Goal: Task Accomplishment & Management: Complete application form

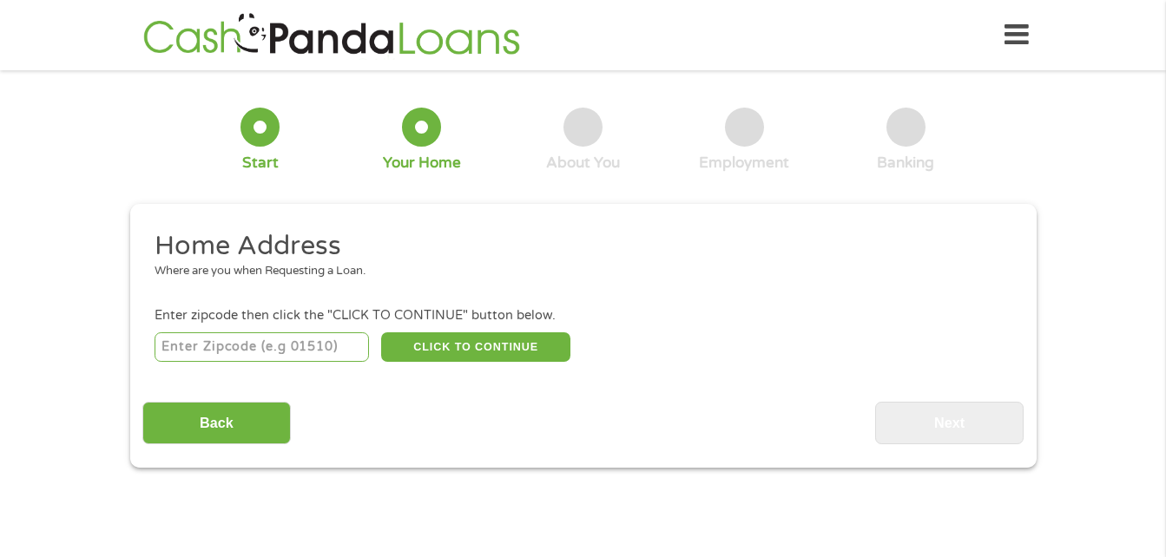
click at [211, 343] on input "number" at bounding box center [262, 348] width 214 height 30
type input "2"
type input "28385"
click at [498, 347] on button "CLICK TO CONTINUE" at bounding box center [475, 348] width 189 height 30
type input "28385"
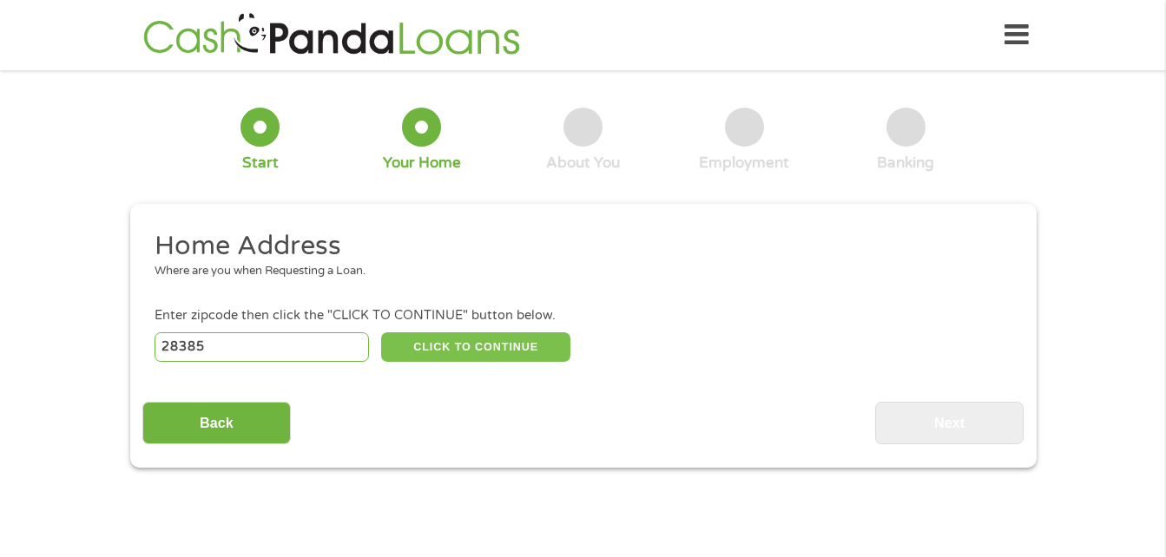
type input "[GEOGRAPHIC_DATA]"
select select "[US_STATE]"
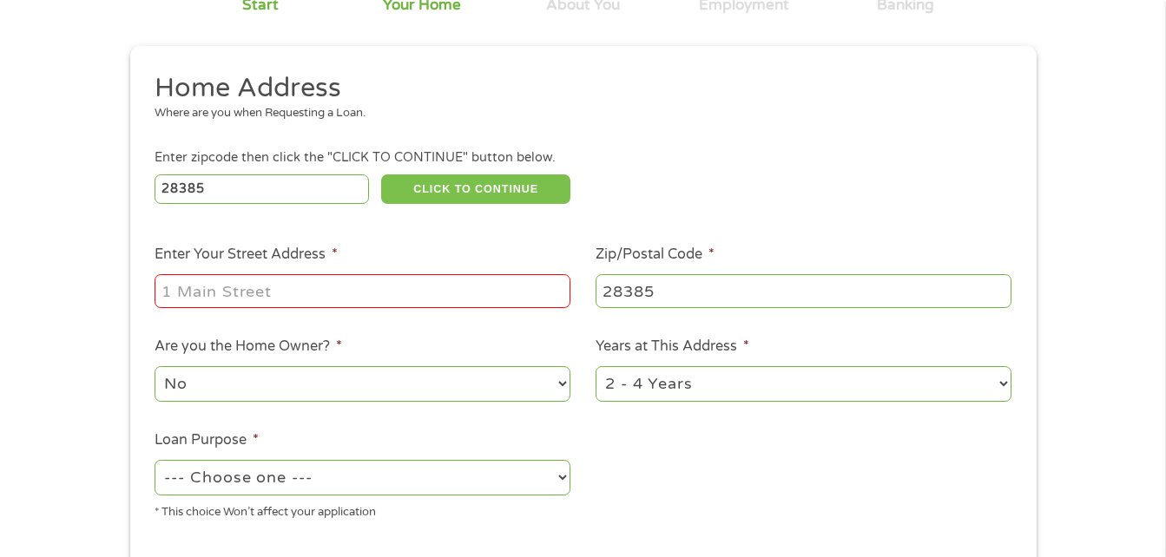
scroll to position [174, 0]
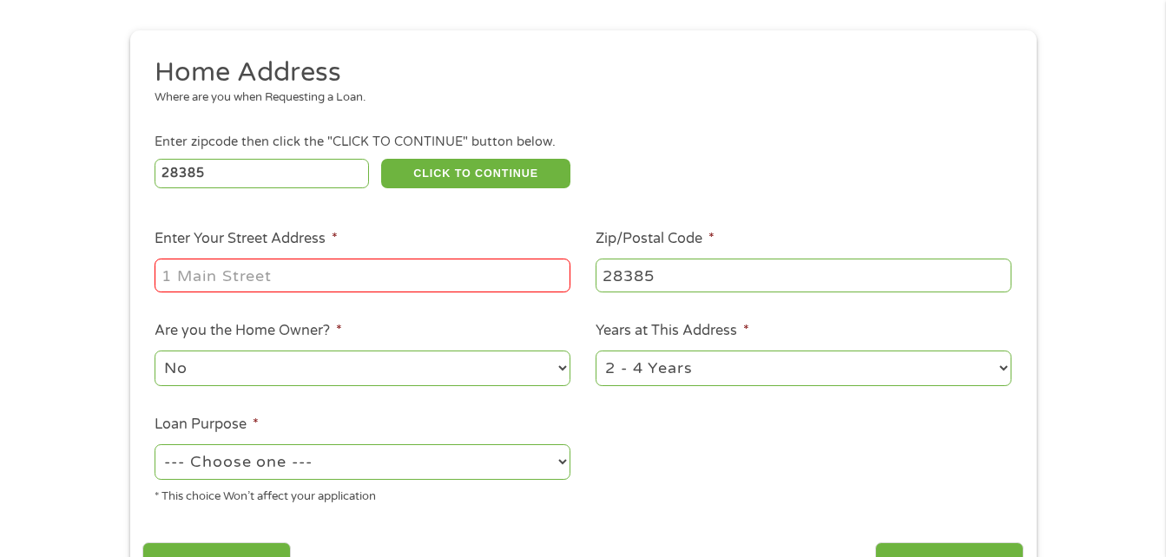
click at [277, 278] on input "Enter Your Street Address *" at bounding box center [363, 275] width 416 height 33
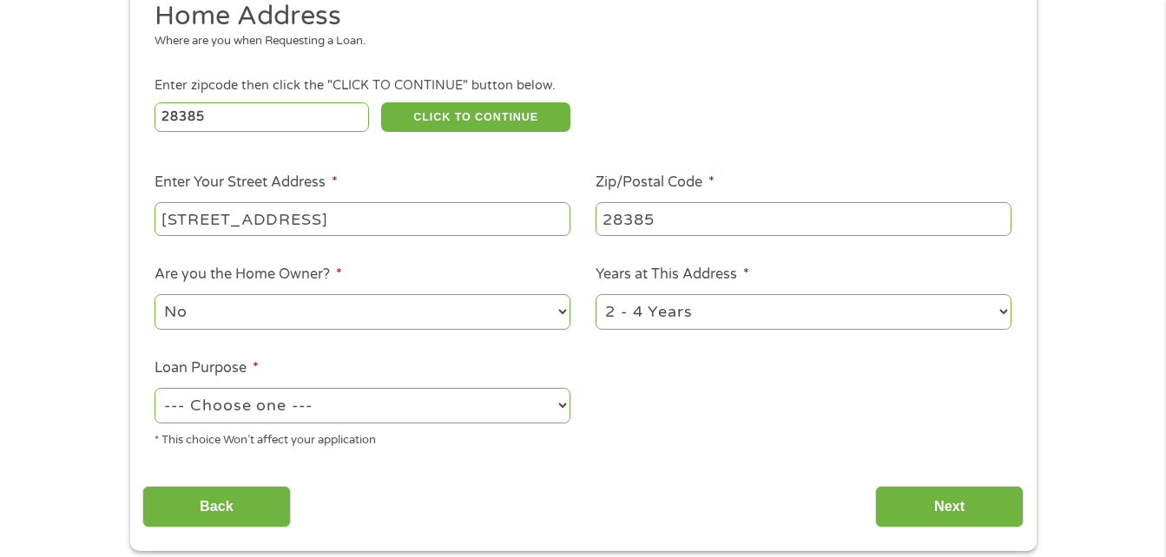
scroll to position [260, 0]
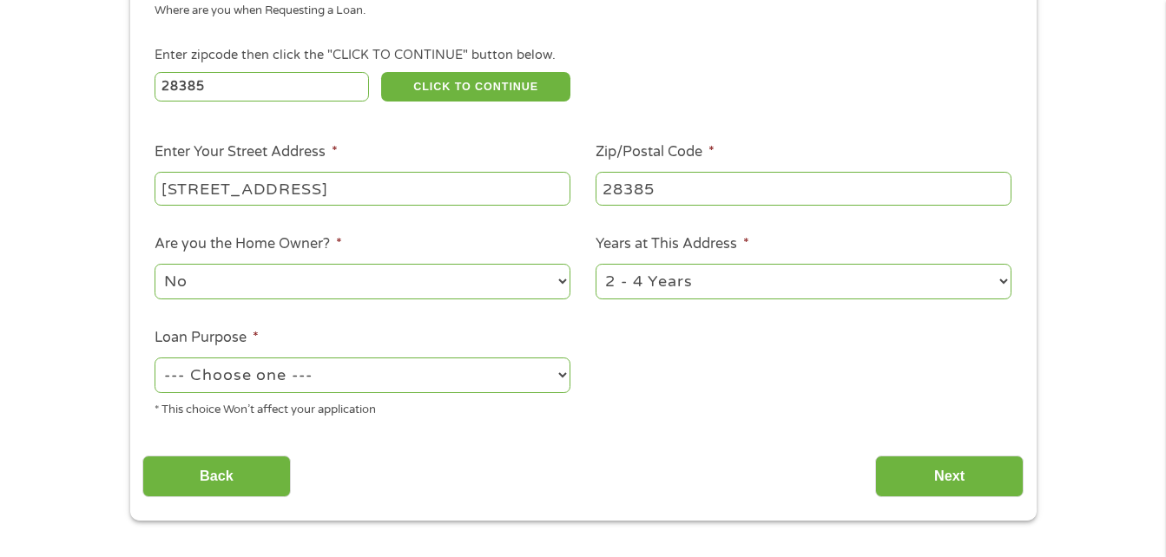
type input "[STREET_ADDRESS]"
click at [1004, 281] on select "1 Year or less 1 - 2 Years 2 - 4 Years Over 4 Years" at bounding box center [804, 282] width 416 height 36
select select "12months"
click at [596, 264] on select "1 Year or less 1 - 2 Years 2 - 4 Years Over 4 Years" at bounding box center [804, 282] width 416 height 36
click at [563, 378] on select "--- Choose one --- Pay Bills Debt Consolidation Home Improvement Major Purchase…" at bounding box center [363, 376] width 416 height 36
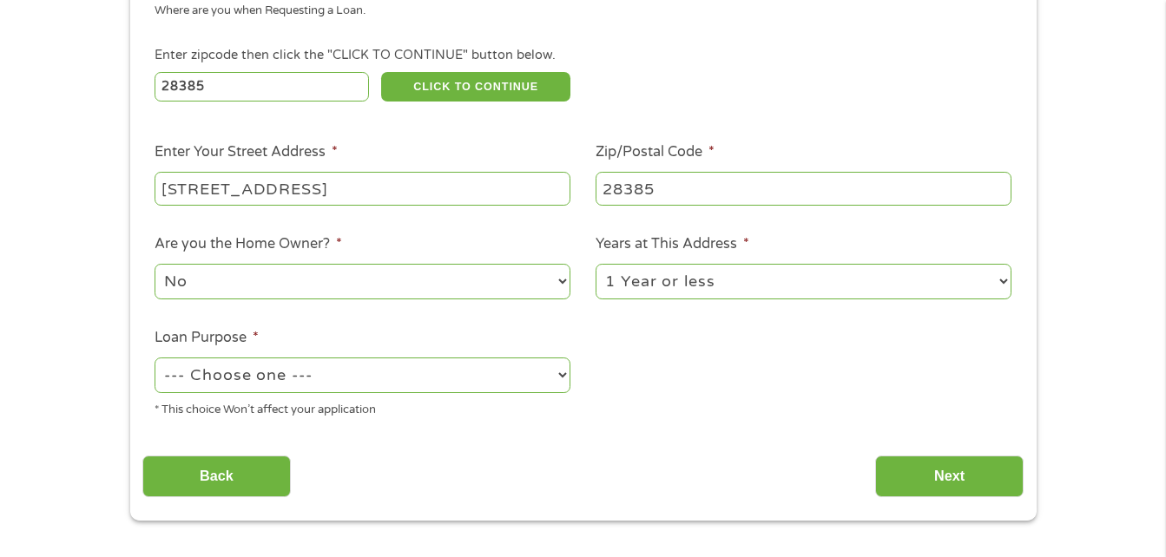
select select "paybills"
click at [155, 358] on select "--- Choose one --- Pay Bills Debt Consolidation Home Improvement Major Purchase…" at bounding box center [363, 376] width 416 height 36
click at [912, 475] on input "Next" at bounding box center [949, 477] width 148 height 43
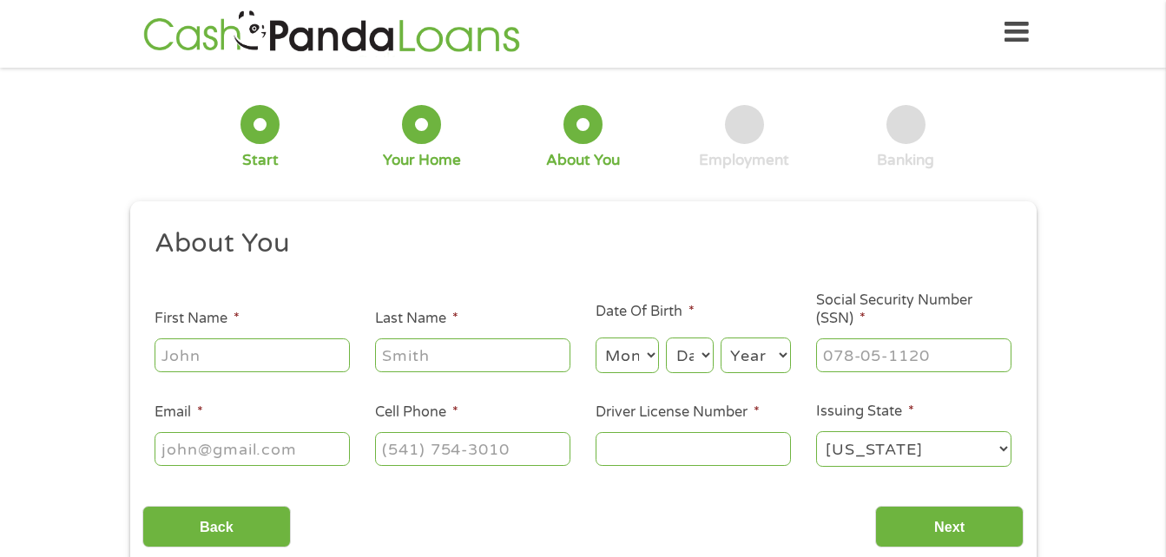
scroll to position [0, 0]
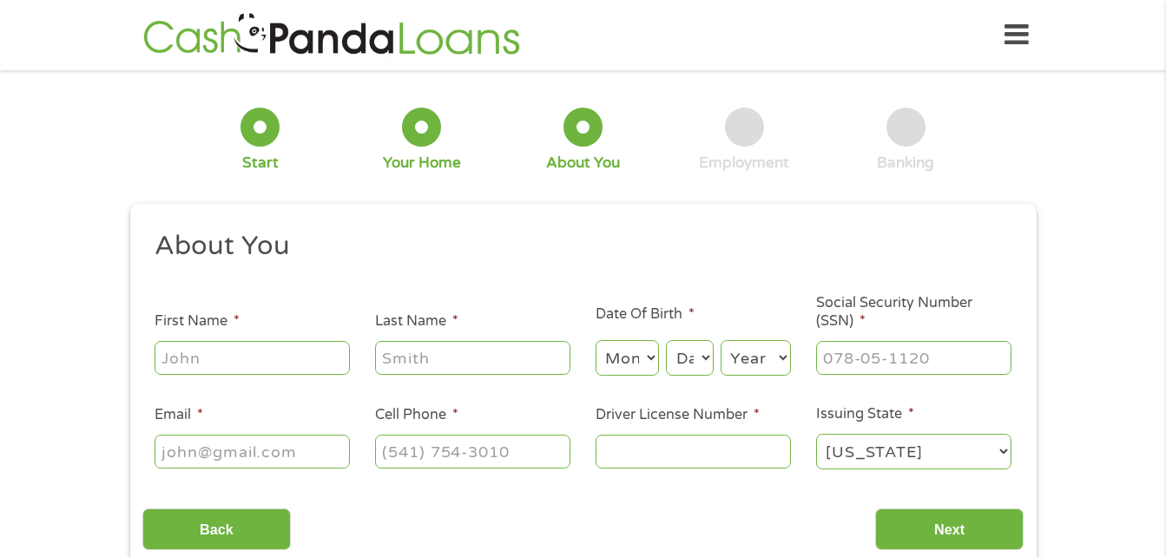
click at [254, 364] on input "First Name *" at bounding box center [252, 357] width 195 height 33
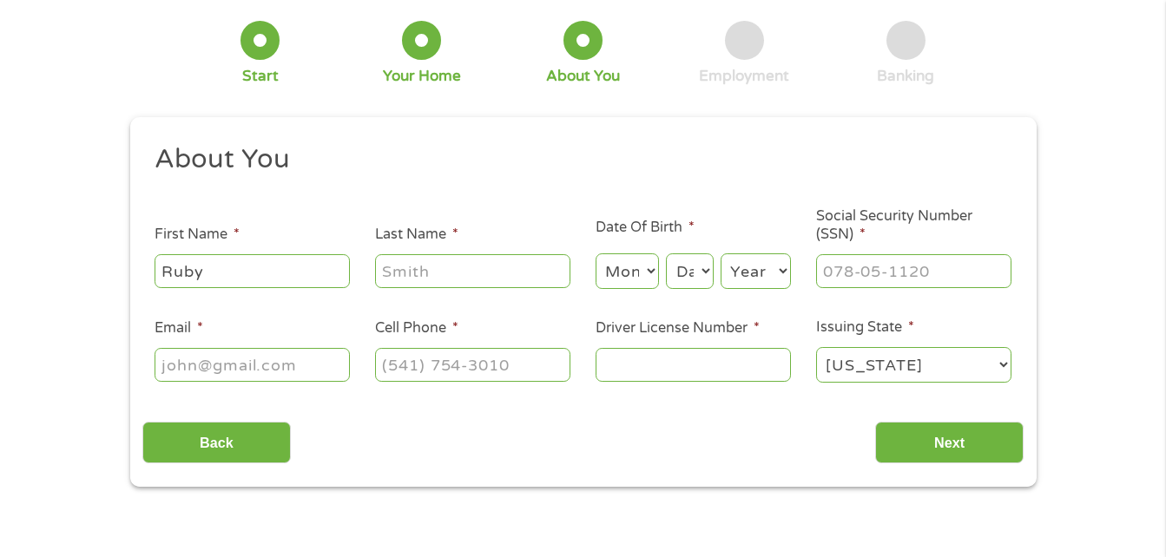
type input "Ruby"
click at [453, 268] on input "Last Name *" at bounding box center [472, 270] width 195 height 33
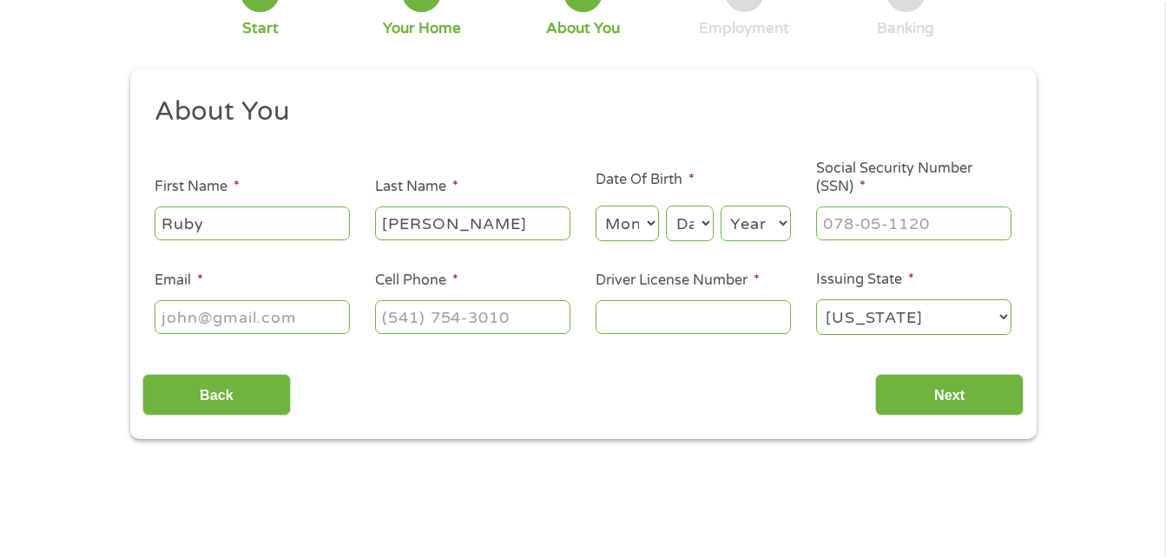
scroll to position [174, 0]
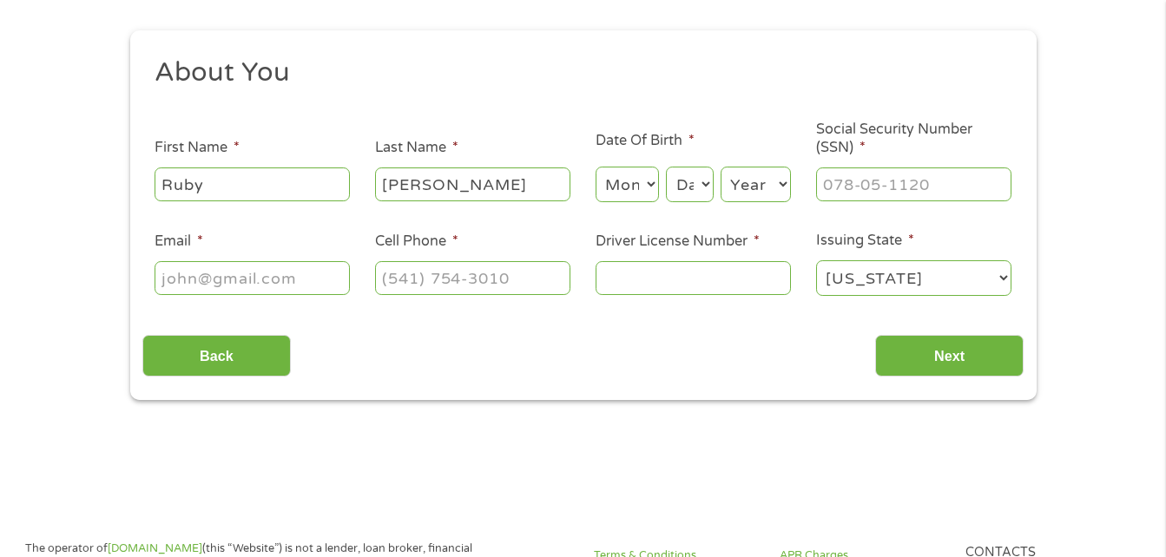
type input "[PERSON_NAME]"
click at [653, 182] on select "Month 1 2 3 4 5 6 7 8 9 10 11 12" at bounding box center [627, 185] width 63 height 36
select select "10"
click at [596, 167] on select "Month 1 2 3 4 5 6 7 8 9 10 11 12" at bounding box center [627, 185] width 63 height 36
click at [705, 185] on select "Day 1 2 3 4 5 6 7 8 9 10 11 12 13 14 15 16 17 18 19 20 21 22 23 24 25 26 27 28 …" at bounding box center [689, 185] width 47 height 36
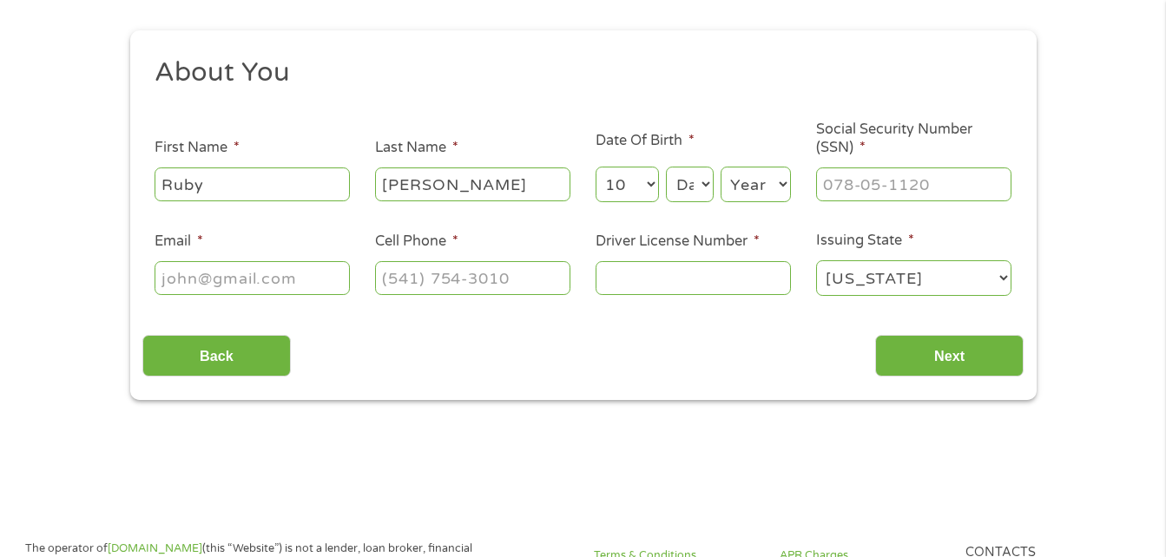
select select "3"
click at [666, 167] on select "Day 1 2 3 4 5 6 7 8 9 10 11 12 13 14 15 16 17 18 19 20 21 22 23 24 25 26 27 28 …" at bounding box center [689, 185] width 47 height 36
click at [783, 182] on select "Year [DATE] 2006 2005 2004 2003 2002 2001 2000 1999 1998 1997 1996 1995 1994 19…" at bounding box center [756, 185] width 70 height 36
select select "1955"
click at [721, 167] on select "Year [DATE] 2006 2005 2004 2003 2002 2001 2000 1999 1998 1997 1996 1995 1994 19…" at bounding box center [756, 185] width 70 height 36
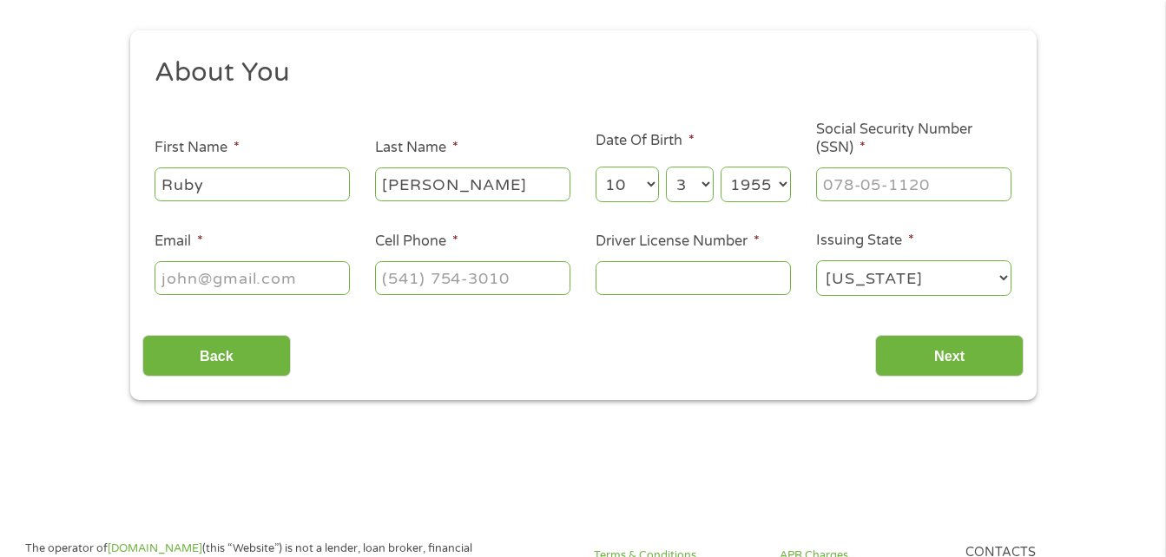
click at [275, 293] on input "Email *" at bounding box center [252, 277] width 195 height 33
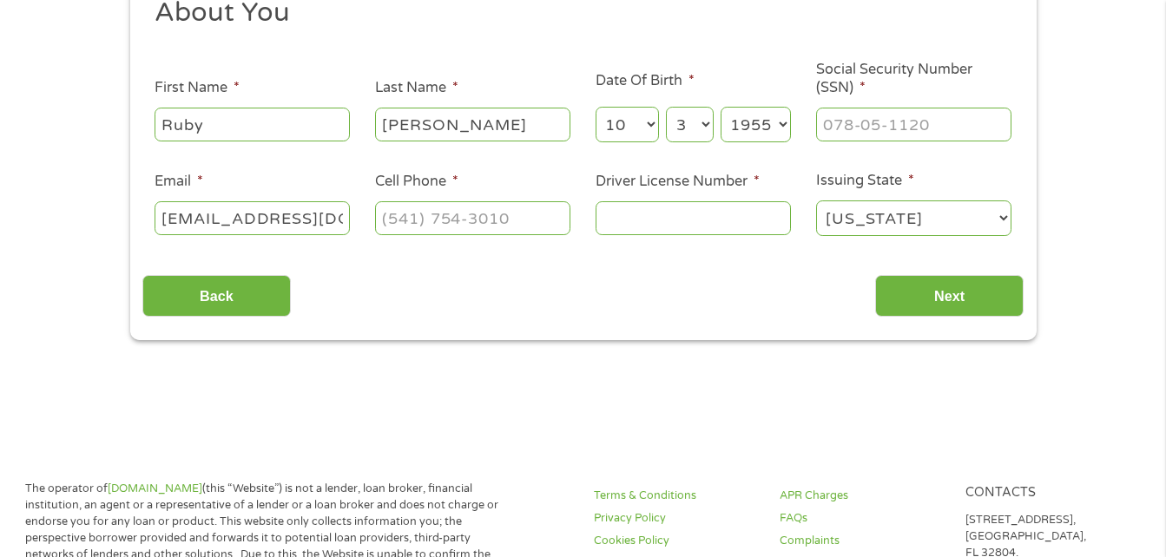
scroll to position [260, 0]
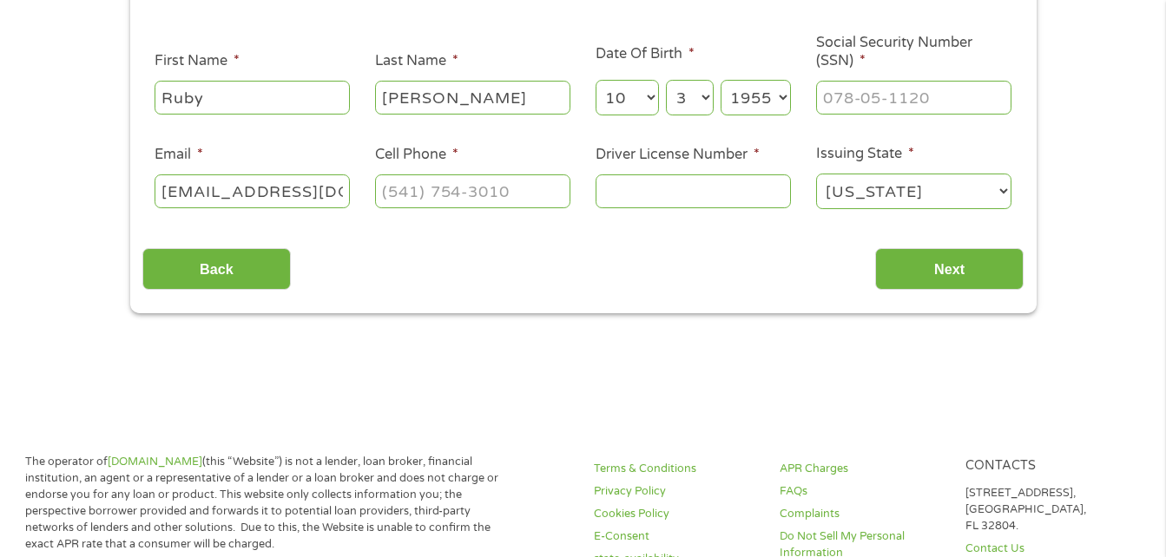
type input "[EMAIL_ADDRESS][DOMAIN_NAME]"
click at [420, 185] on input "(___) ___-____" at bounding box center [472, 191] width 195 height 33
type input "[PHONE_NUMBER]"
click at [704, 190] on input "Driver License Number *" at bounding box center [693, 191] width 195 height 33
type input "2855069"
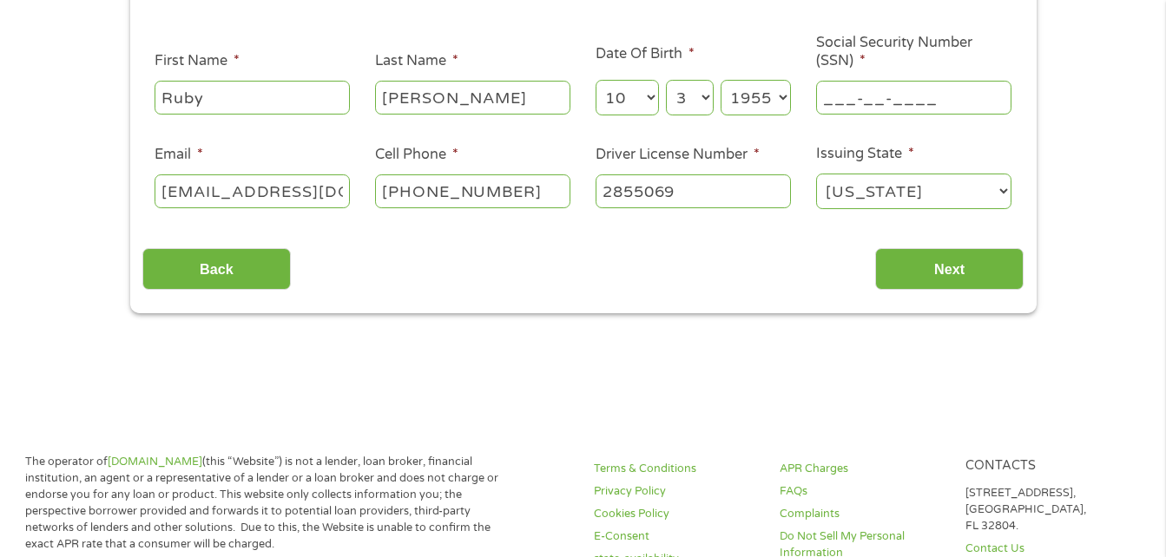
click at [880, 99] on input "___-__-____" at bounding box center [913, 97] width 195 height 33
type input "240-04-0576"
click at [959, 267] on input "Next" at bounding box center [949, 269] width 148 height 43
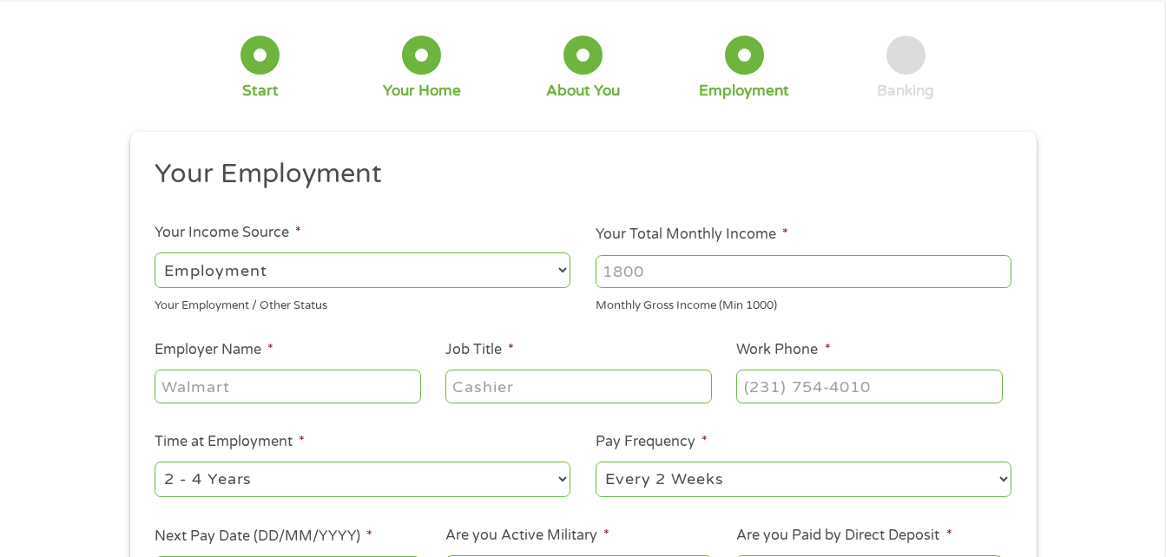
scroll to position [0, 0]
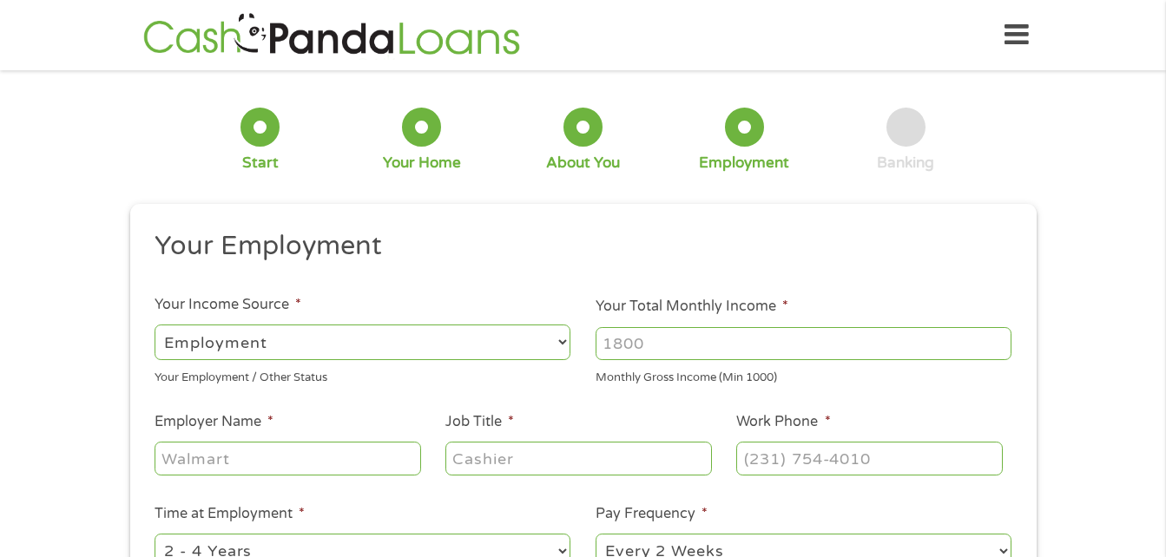
click at [656, 346] on input "Your Total Monthly Income *" at bounding box center [804, 343] width 416 height 33
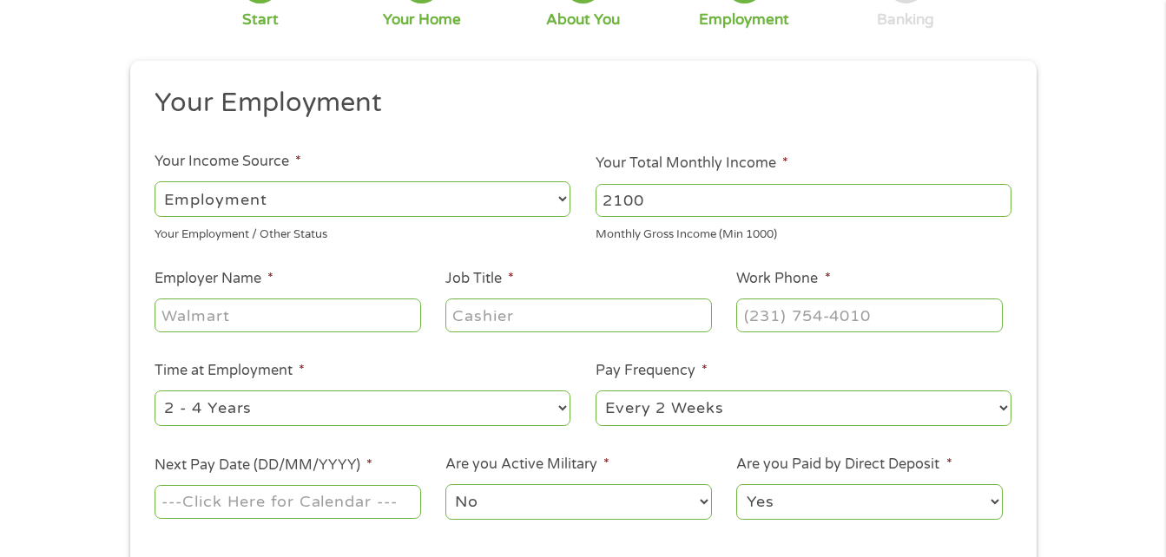
scroll to position [174, 0]
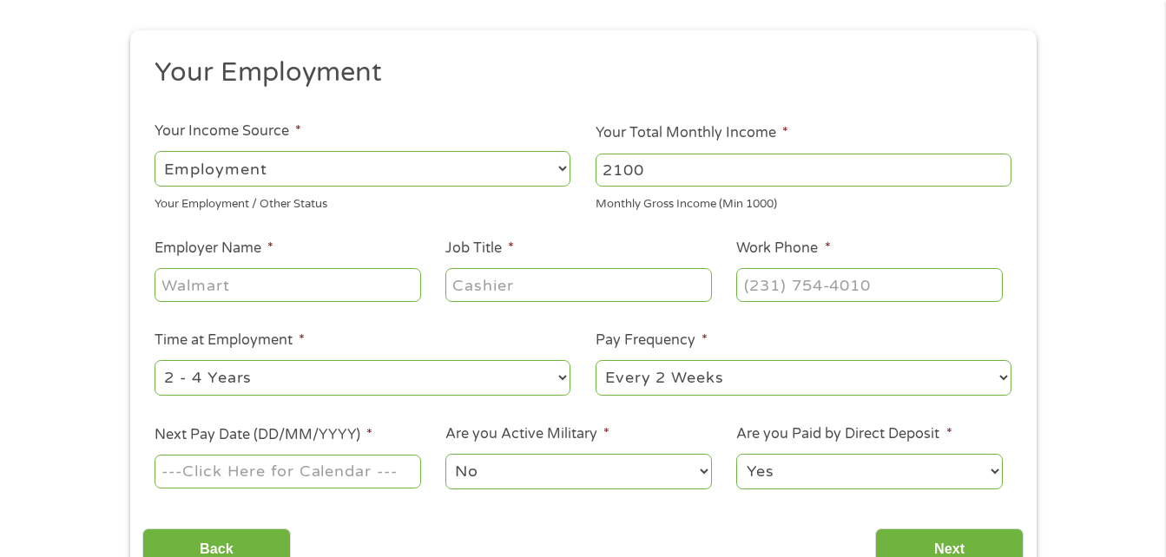
type input "2100"
click at [1095, 186] on div "1 Start 2 Your Home 3 About You 4 Employment 5 Banking 6 This field is hidden w…" at bounding box center [583, 251] width 1166 height 685
click at [562, 169] on select "--- Choose one --- Employment [DEMOGRAPHIC_DATA] Benefits" at bounding box center [363, 169] width 416 height 36
select select "benefits"
click at [155, 151] on select "--- Choose one --- Employment [DEMOGRAPHIC_DATA] Benefits" at bounding box center [363, 169] width 416 height 36
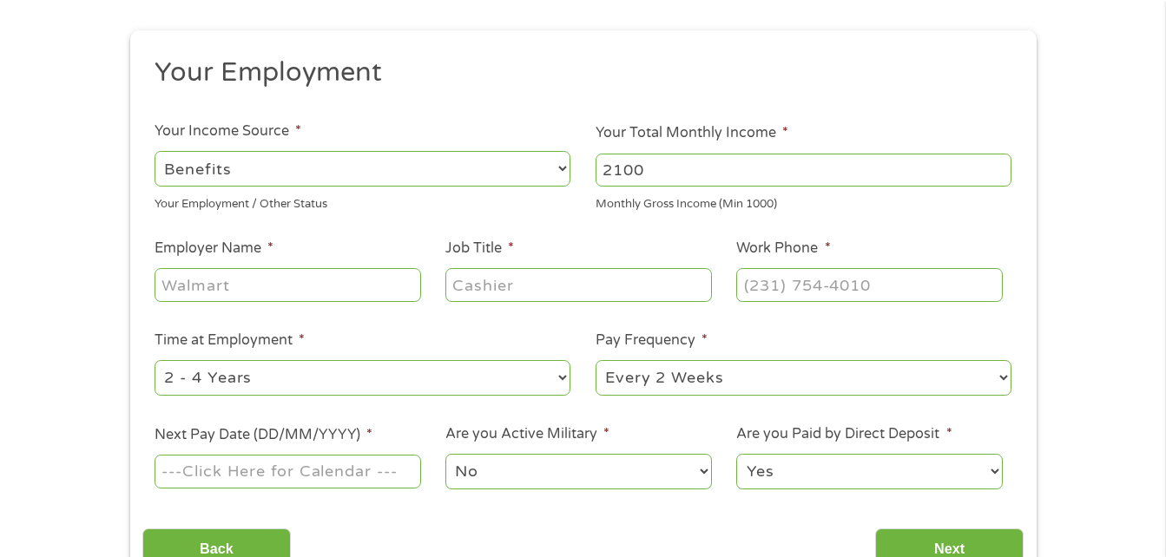
type input "Other"
type input "[PHONE_NUMBER]"
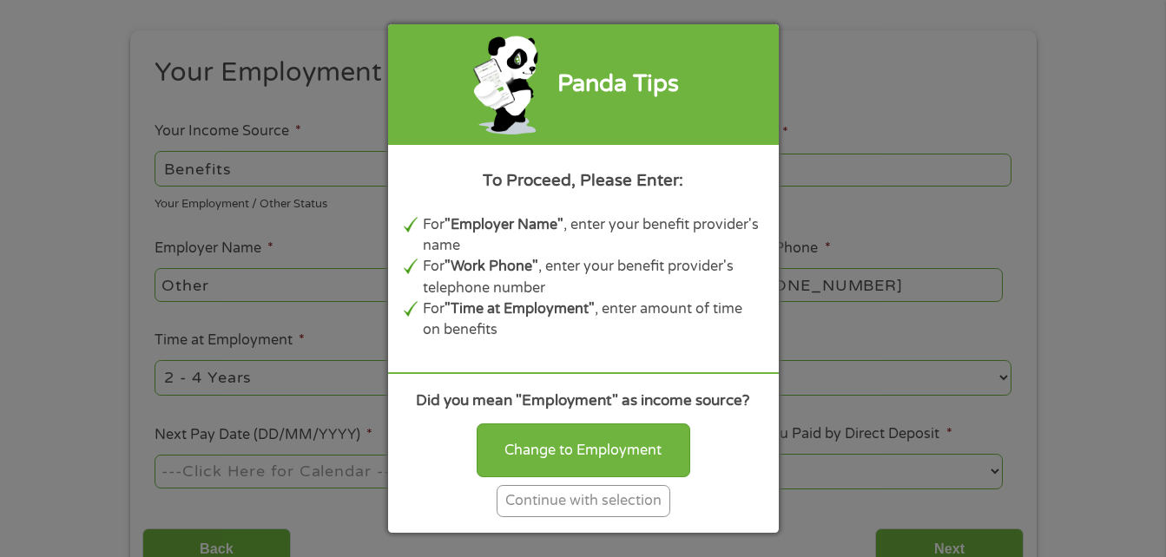
click at [618, 504] on div "Continue with selection" at bounding box center [584, 501] width 174 height 32
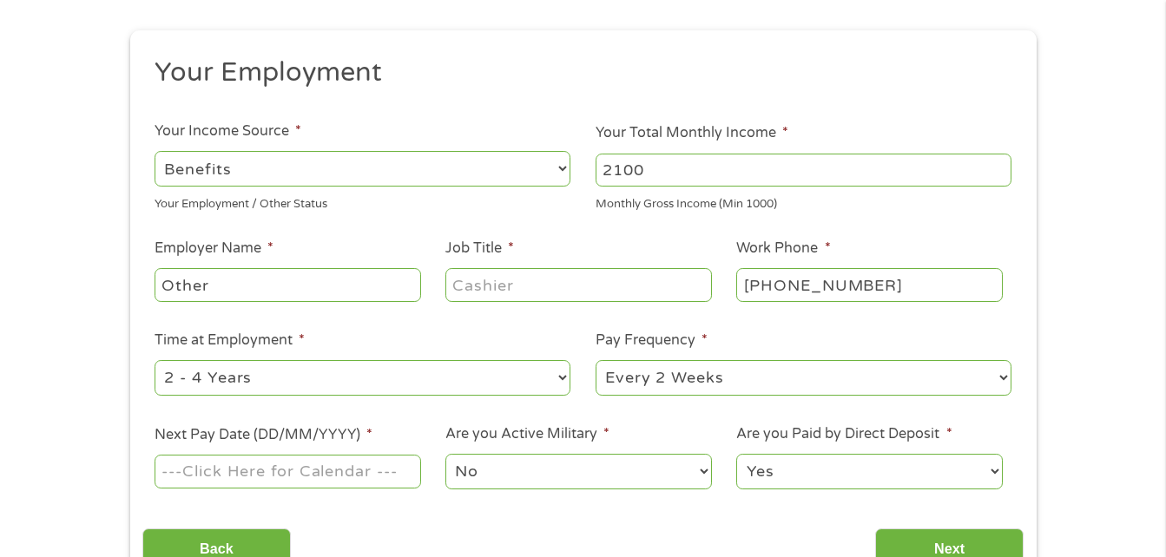
click at [229, 286] on input "Other" at bounding box center [288, 284] width 266 height 33
click at [534, 283] on input "Job Title *" at bounding box center [578, 284] width 266 height 33
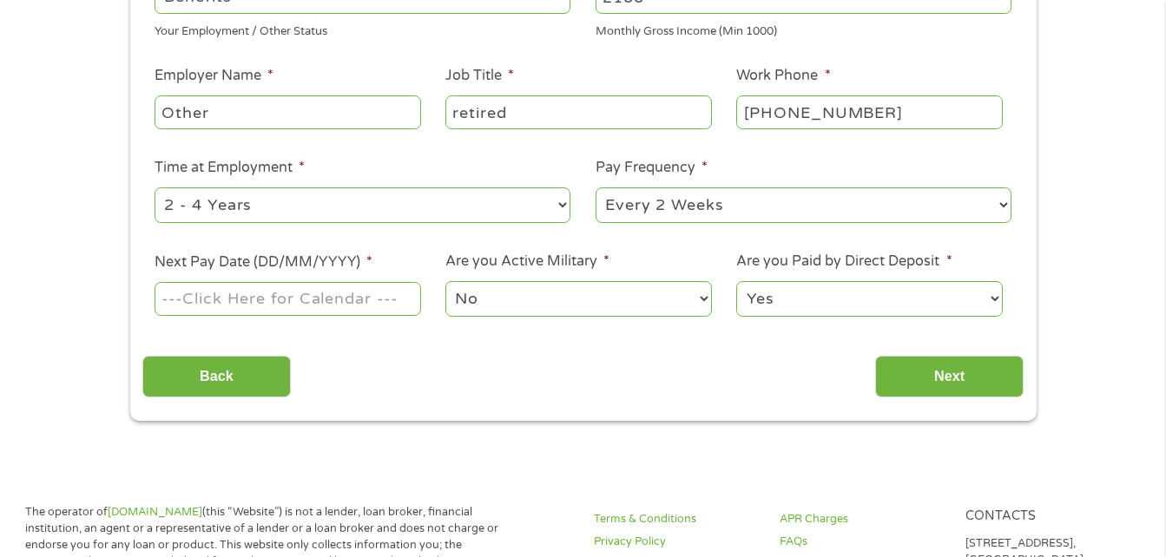
scroll to position [347, 0]
type input "retired"
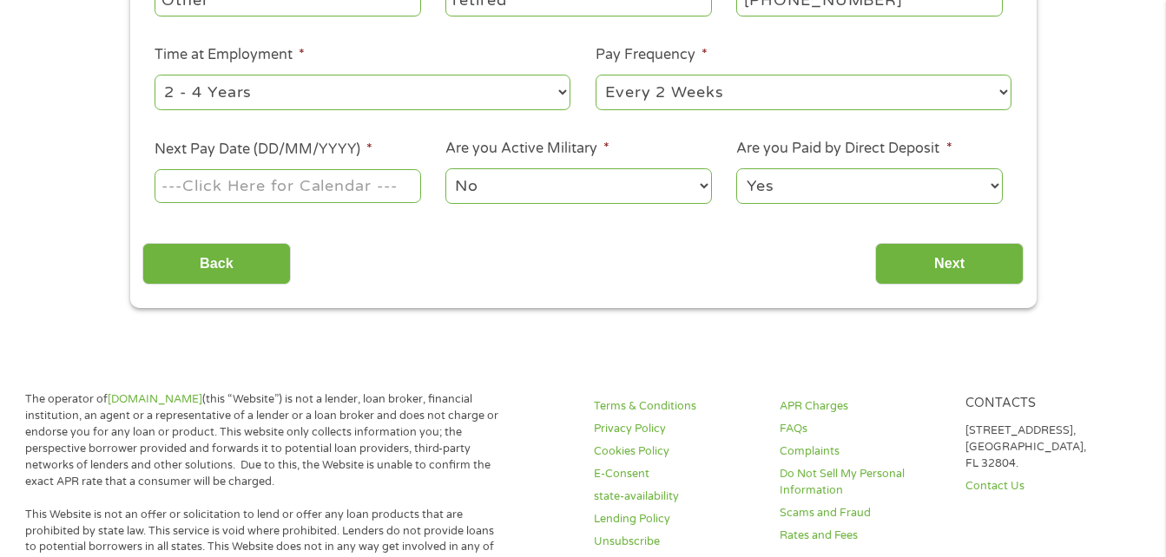
scroll to position [521, 0]
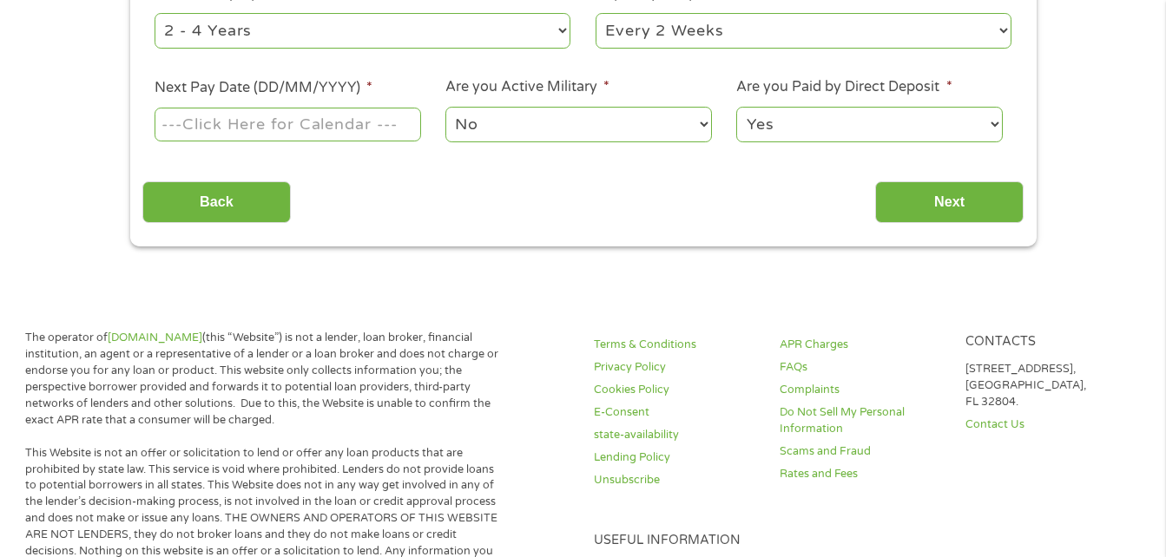
click at [258, 122] on input "Next Pay Date (DD/MM/YYYY) *" at bounding box center [288, 124] width 266 height 33
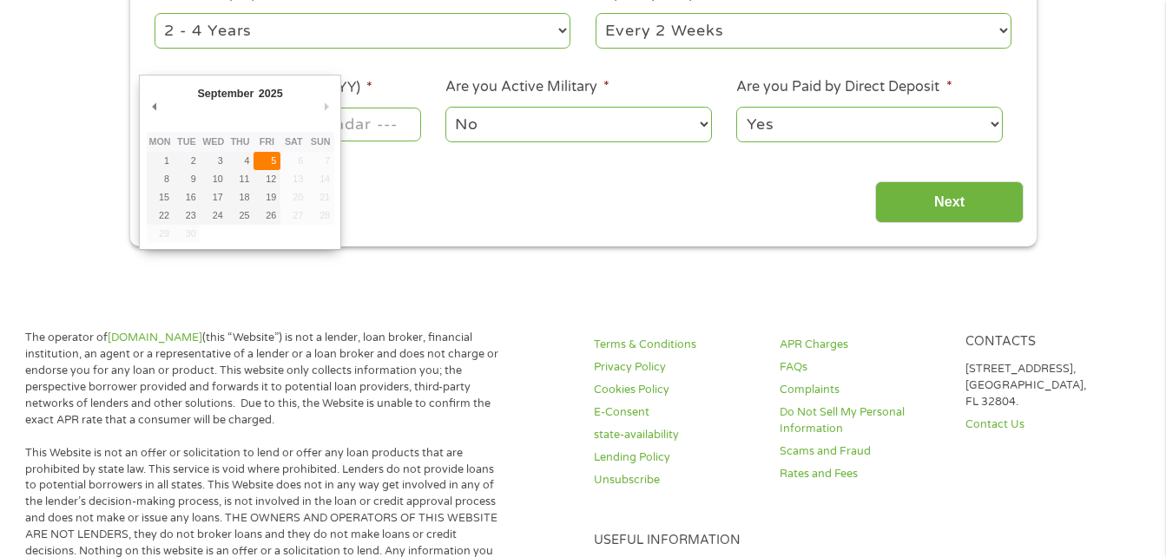
type input "[DATE]"
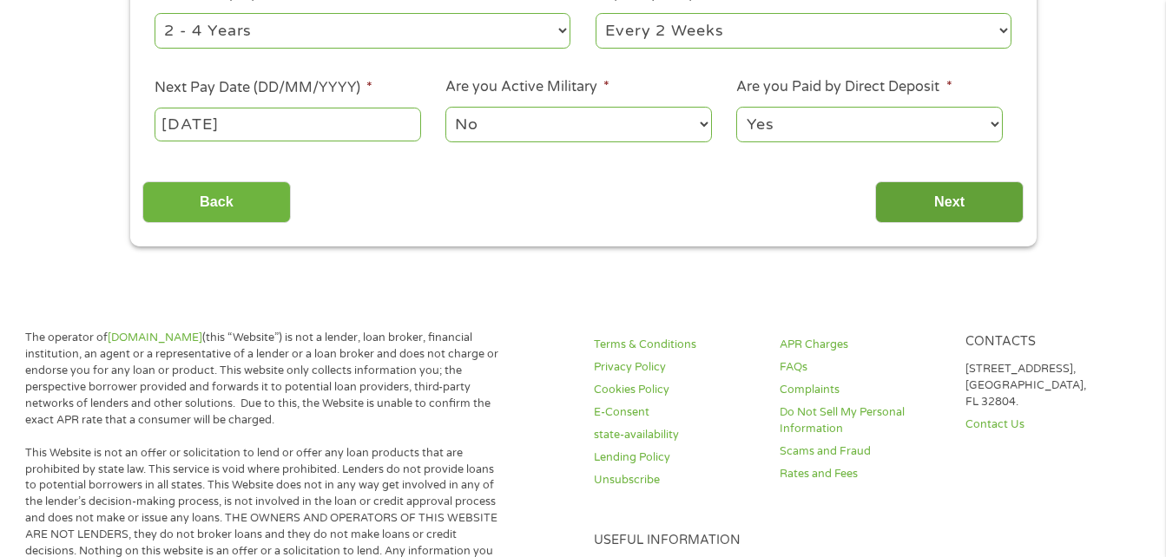
click at [922, 201] on input "Next" at bounding box center [949, 202] width 148 height 43
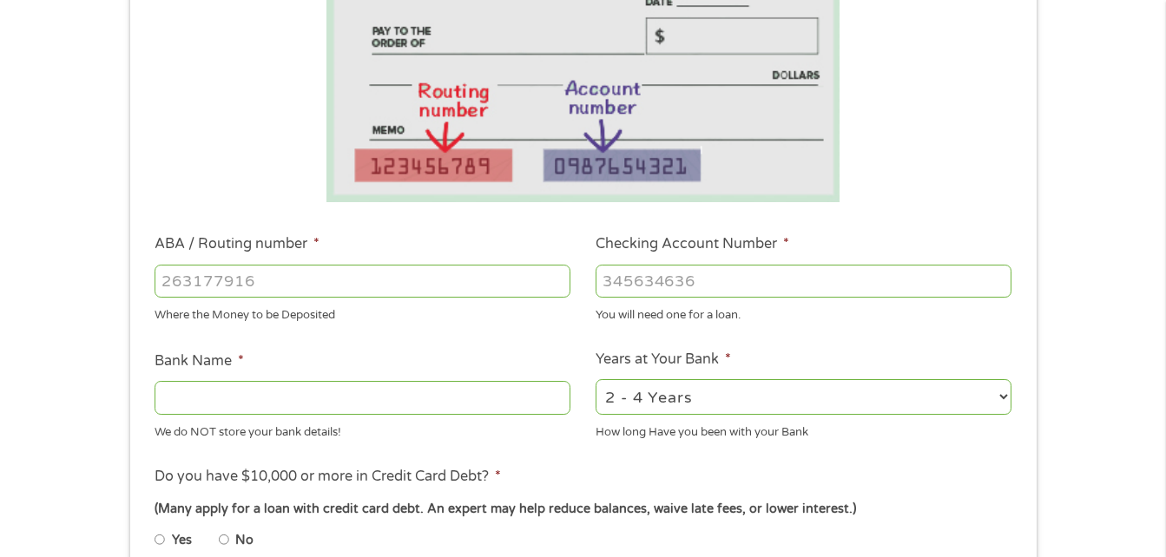
scroll to position [347, 0]
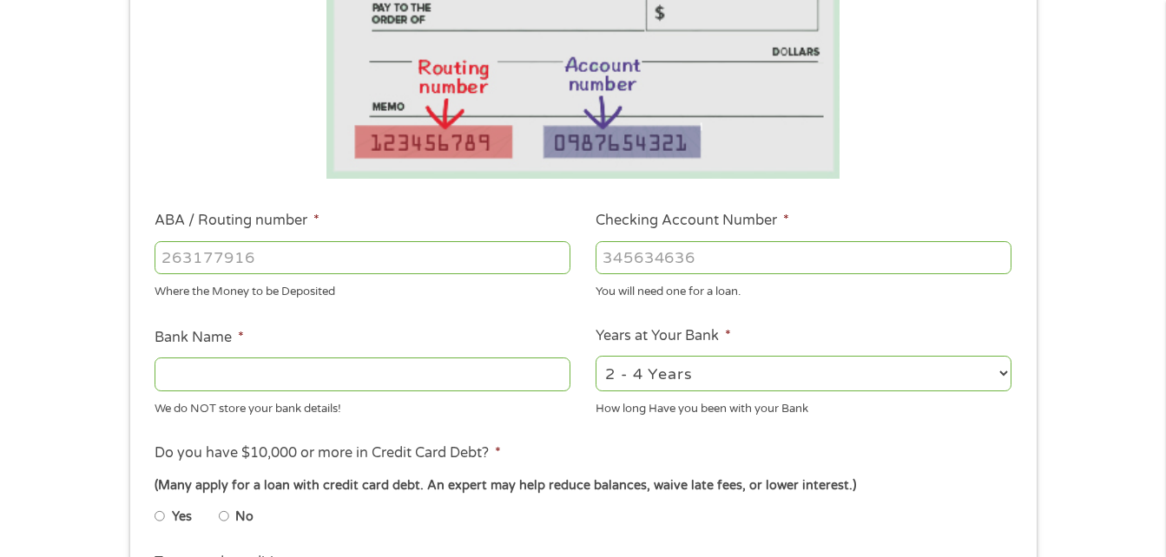
click at [237, 253] on input "ABA / Routing number *" at bounding box center [363, 257] width 416 height 33
click at [395, 266] on input "ABA / Routing number *" at bounding box center [363, 257] width 416 height 33
type input "253177049"
type input "STATE EMPLOYEES CREDIT UNION"
type input "253177049"
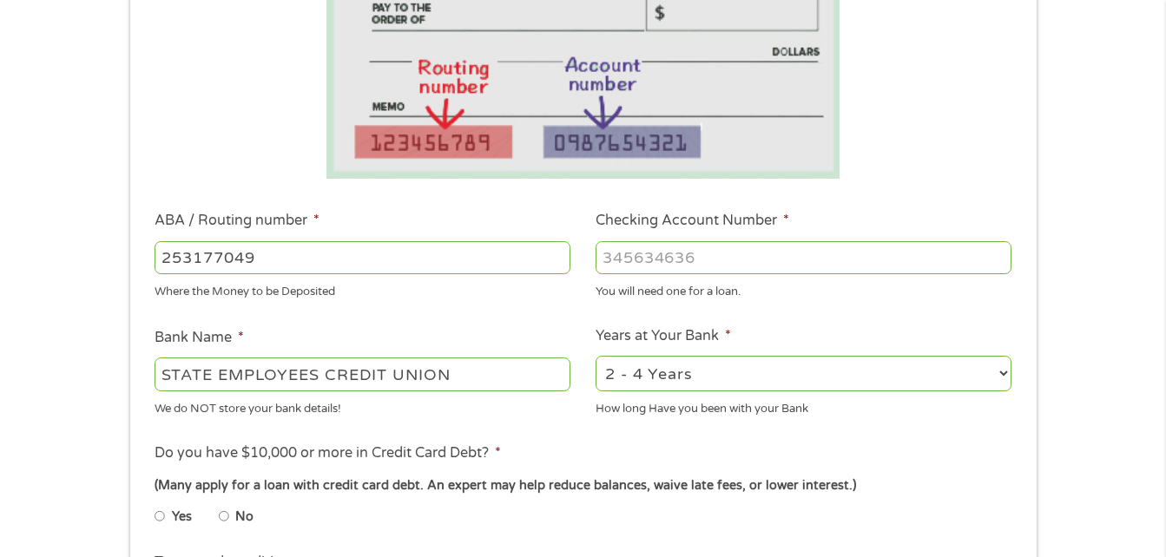
click at [659, 257] on input "Checking Account Number *" at bounding box center [804, 257] width 416 height 33
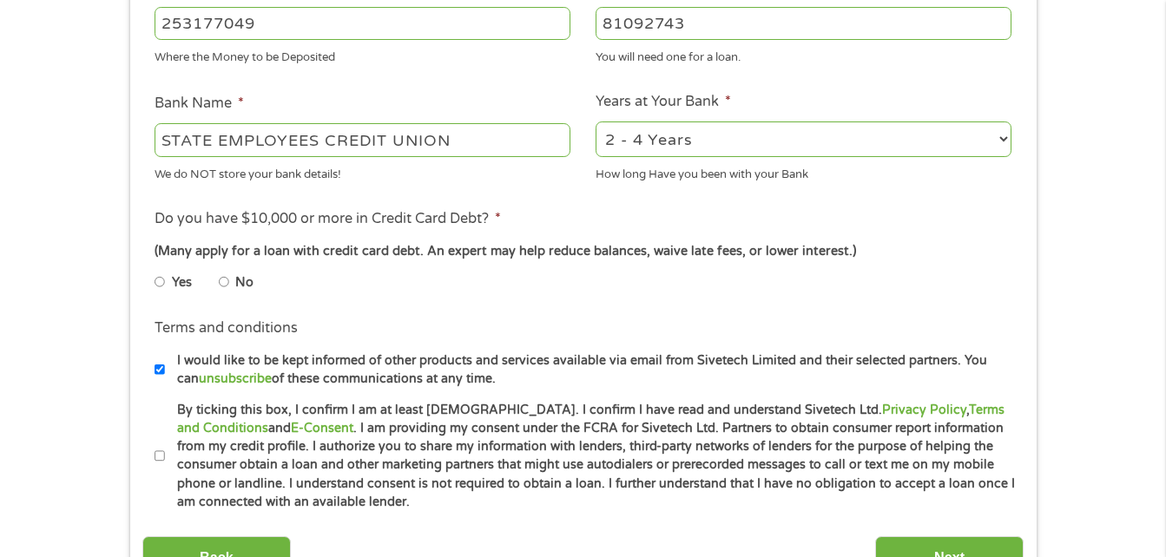
scroll to position [608, 0]
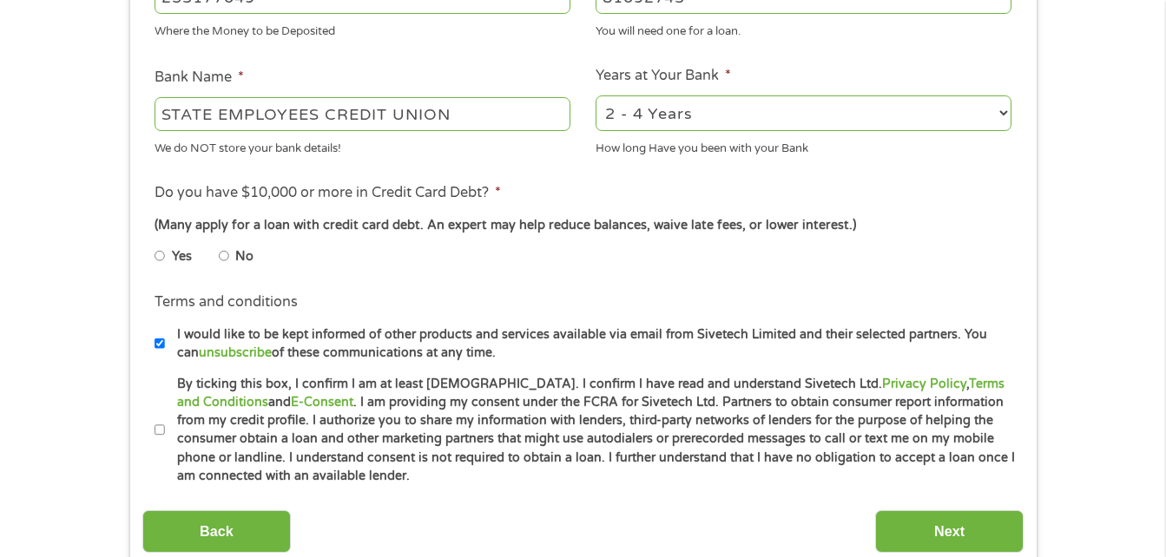
type input "81092743"
click at [1004, 113] on select "2 - 4 Years 6 - 12 Months 1 - 2 Years Over 4 Years" at bounding box center [804, 113] width 416 height 36
select select "60months"
click at [596, 95] on select "2 - 4 Years 6 - 12 Months 1 - 2 Years Over 4 Years" at bounding box center [804, 113] width 416 height 36
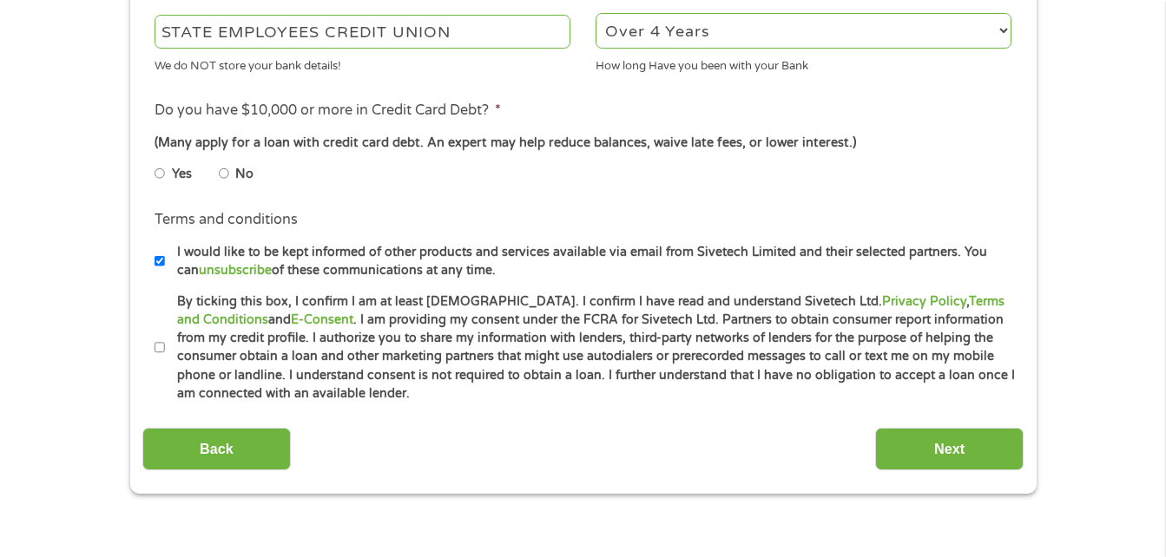
scroll to position [695, 0]
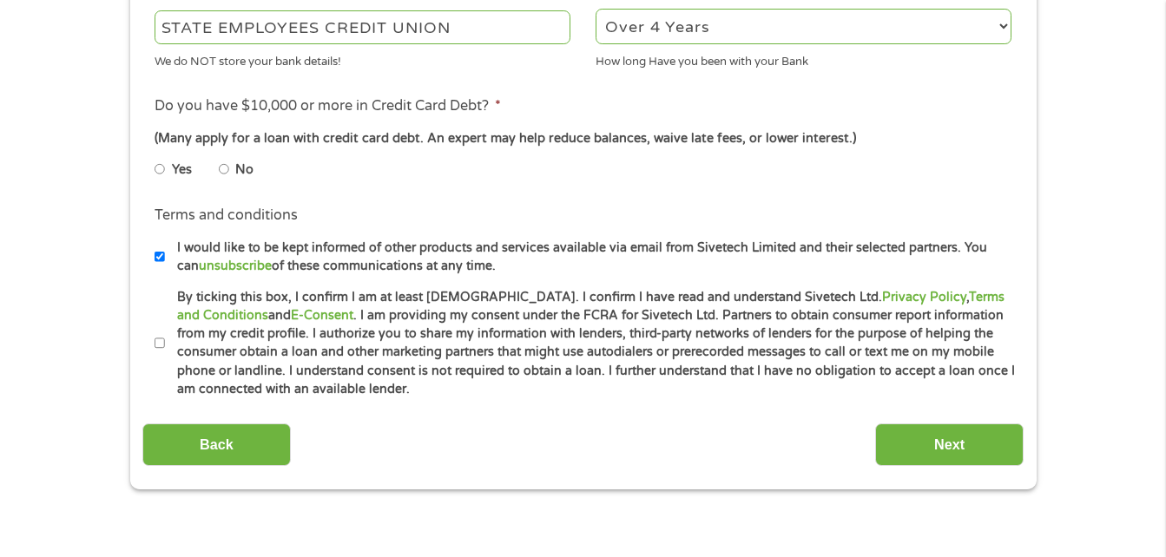
click at [225, 172] on input "No" at bounding box center [224, 169] width 10 height 28
radio input "true"
click at [160, 255] on input "I would like to be kept informed of other products and services available via e…" at bounding box center [160, 257] width 10 height 28
checkbox input "false"
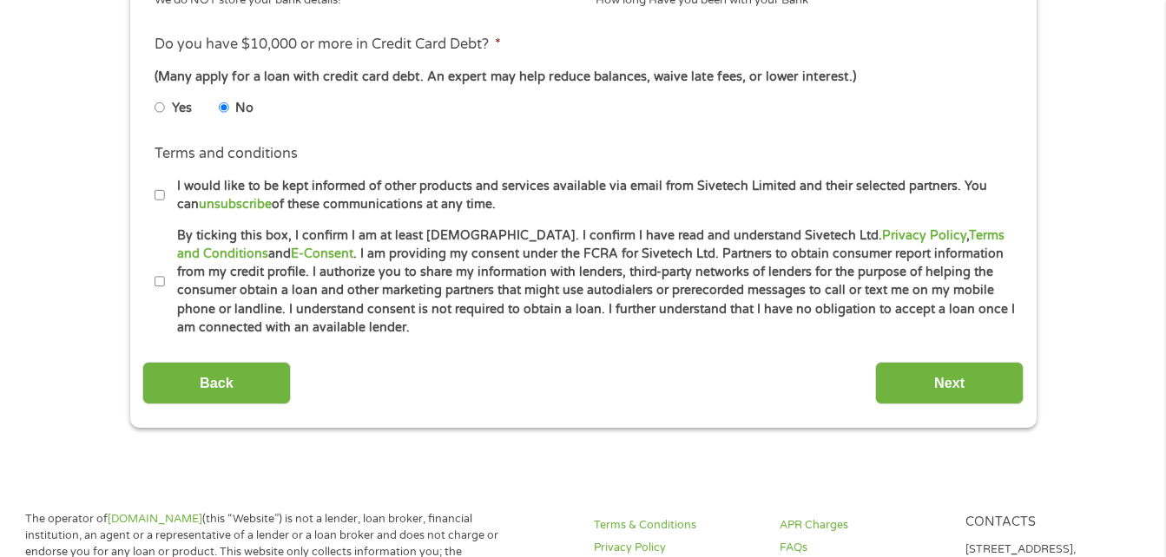
scroll to position [781, 0]
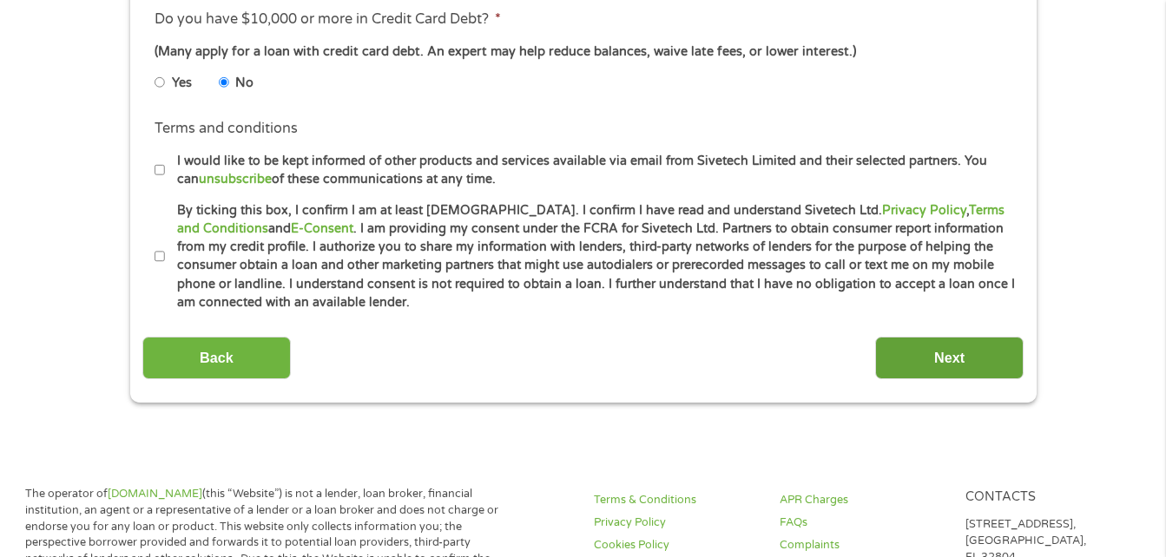
click at [938, 352] on input "Next" at bounding box center [949, 358] width 148 height 43
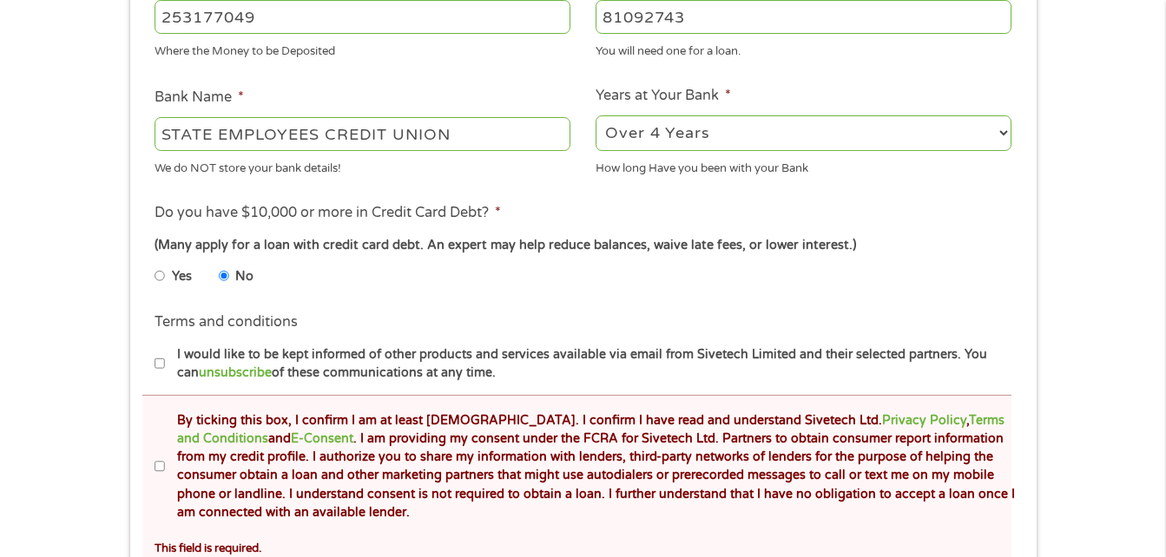
scroll to position [695, 0]
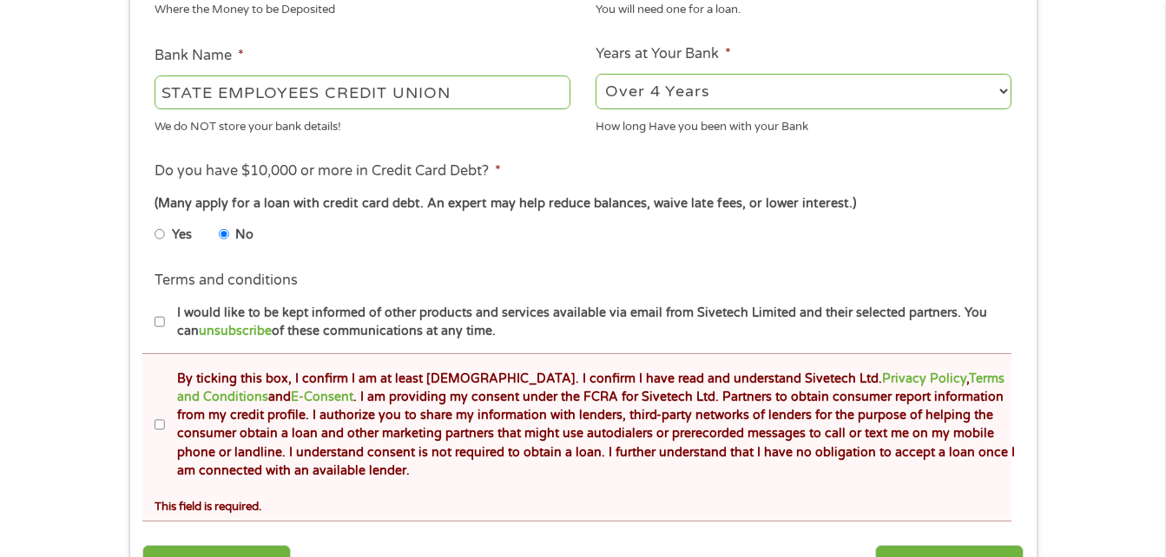
click at [157, 423] on input "By ticking this box, I confirm I am at least [DEMOGRAPHIC_DATA]. I confirm I ha…" at bounding box center [160, 426] width 10 height 28
checkbox input "true"
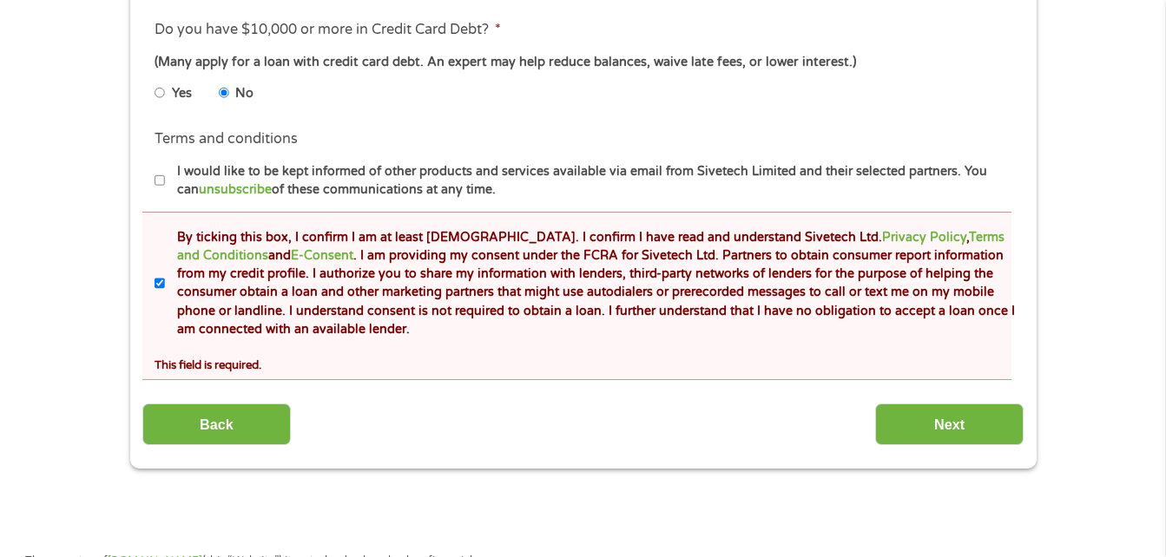
scroll to position [868, 0]
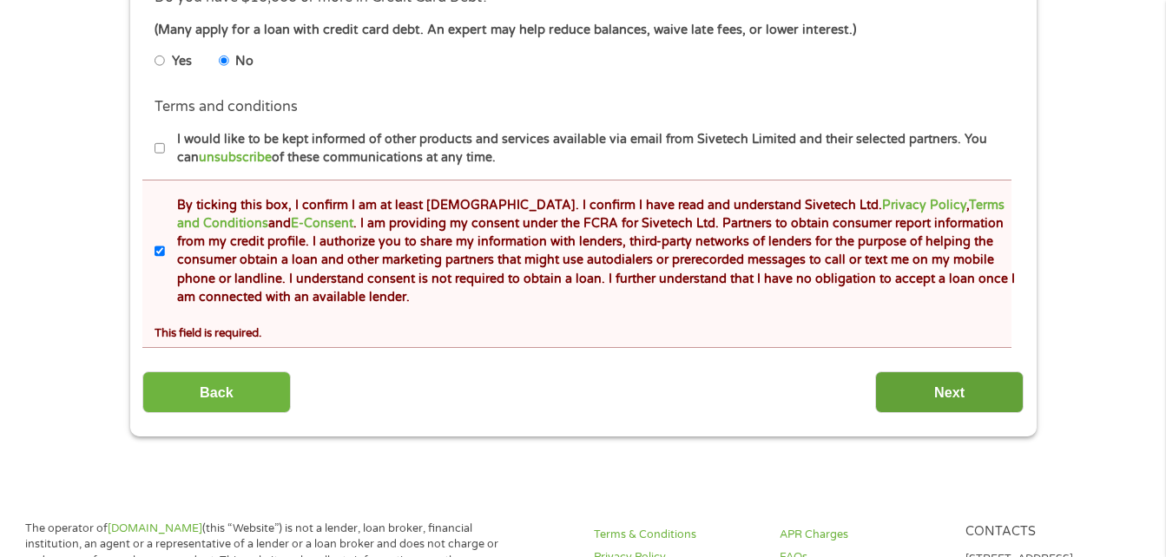
click at [927, 384] on input "Next" at bounding box center [949, 393] width 148 height 43
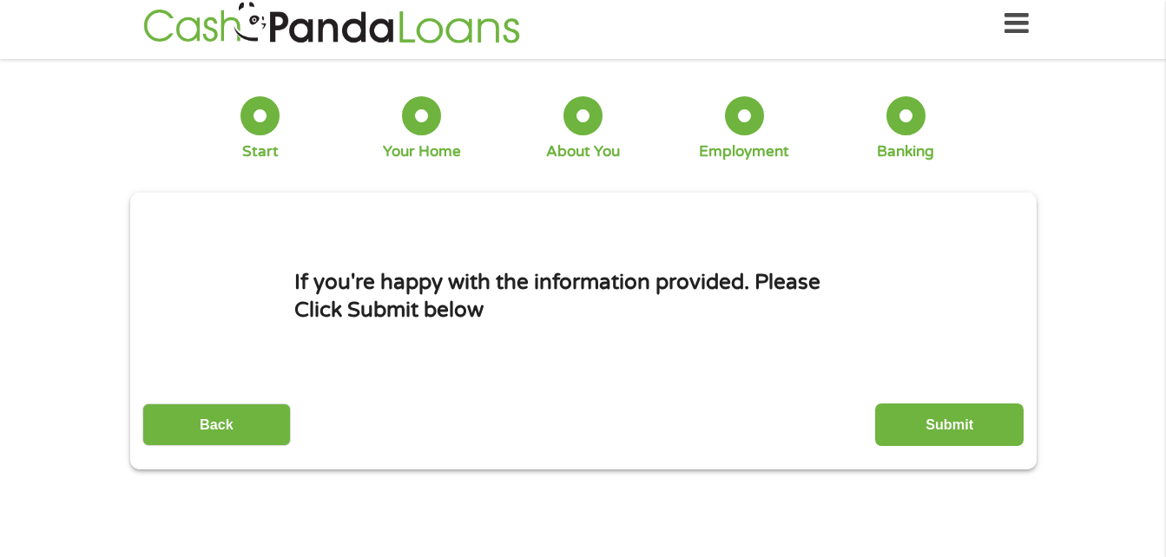
scroll to position [0, 0]
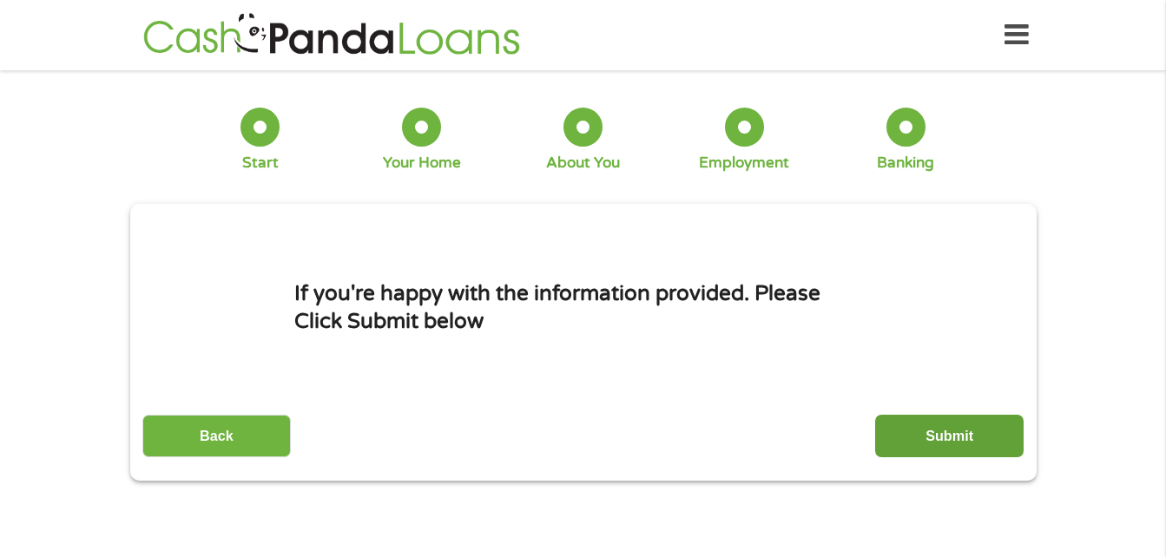
click at [960, 437] on input "Submit" at bounding box center [949, 436] width 148 height 43
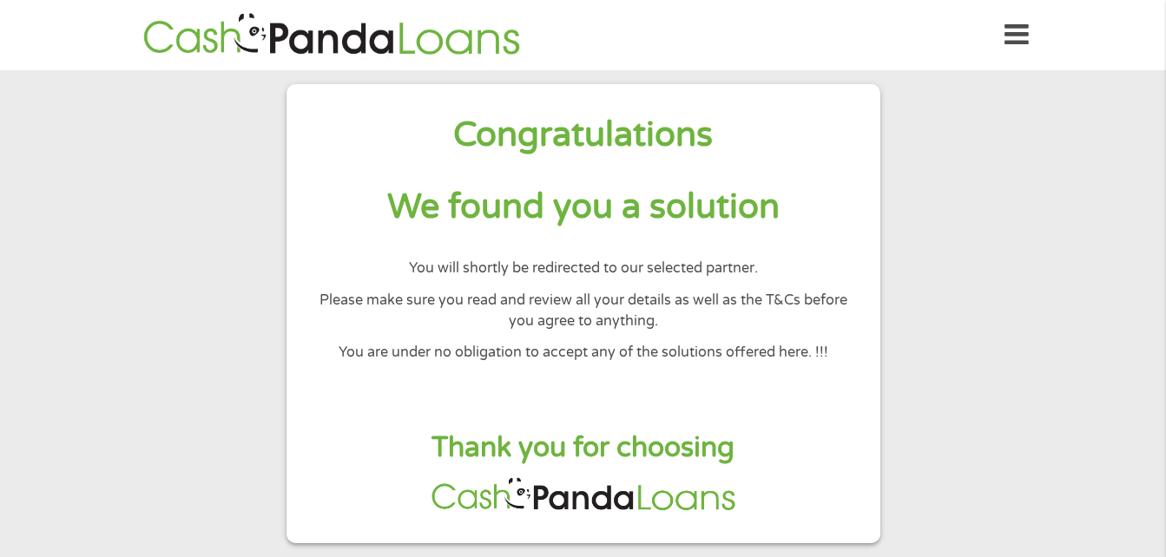
scroll to position [87, 0]
